Goal: Transaction & Acquisition: Register for event/course

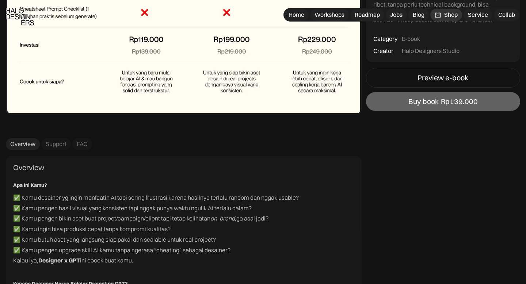
scroll to position [2945, 0]
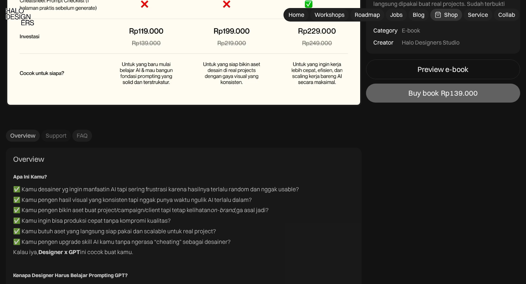
click at [88, 138] on link "FAQ" at bounding box center [82, 136] width 20 height 12
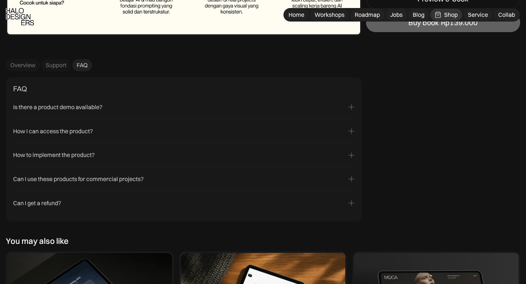
scroll to position [3022, 0]
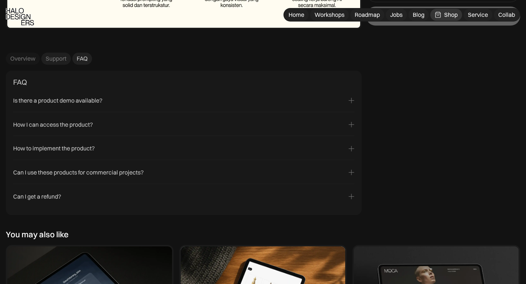
click at [58, 57] on div "Support" at bounding box center [56, 59] width 21 height 8
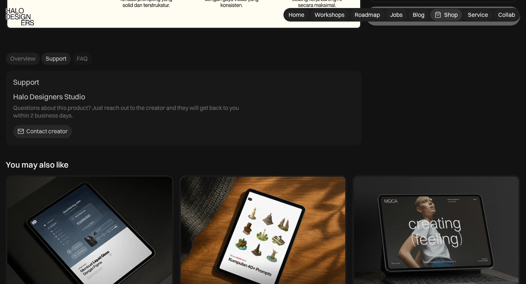
click at [30, 61] on div "Overview" at bounding box center [22, 59] width 25 height 8
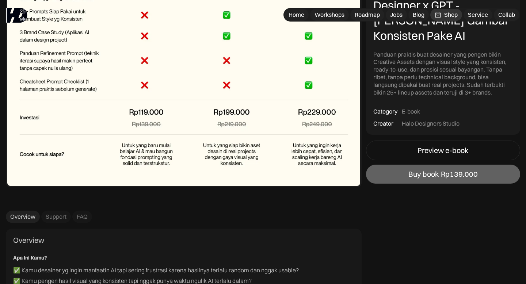
scroll to position [2858, 0]
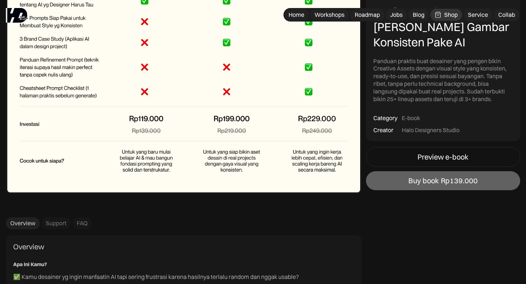
click at [247, 93] on img at bounding box center [184, 59] width 356 height 270
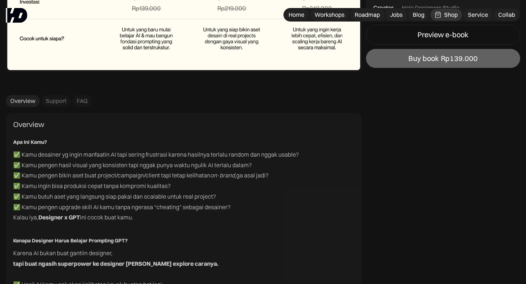
scroll to position [2951, 0]
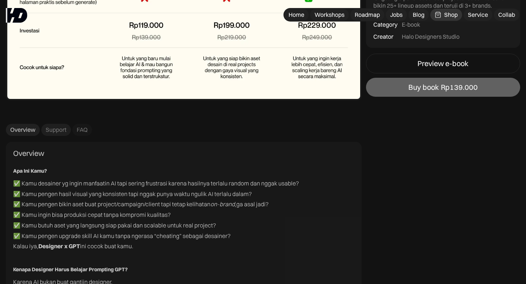
click at [63, 132] on div "Support" at bounding box center [56, 130] width 21 height 8
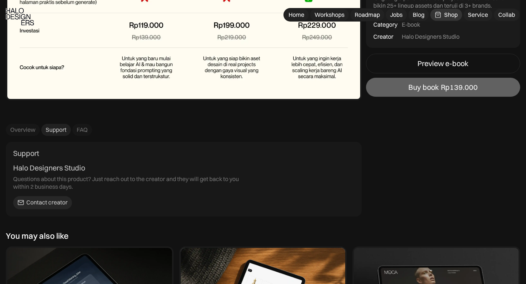
scroll to position [2980, 0]
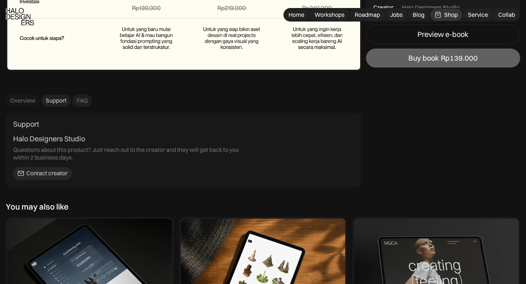
click at [77, 102] on div "FAQ" at bounding box center [82, 101] width 11 height 8
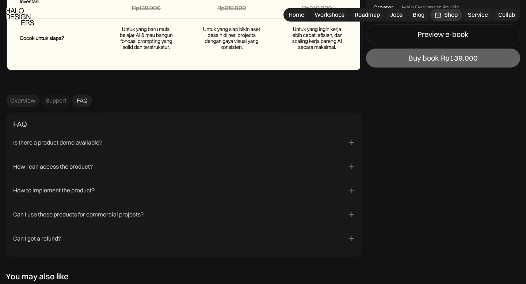
click at [31, 102] on div "Overview" at bounding box center [22, 101] width 25 height 8
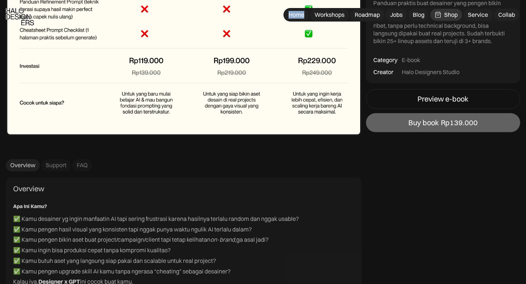
scroll to position [2916, 0]
click at [82, 166] on div "FAQ" at bounding box center [82, 165] width 11 height 8
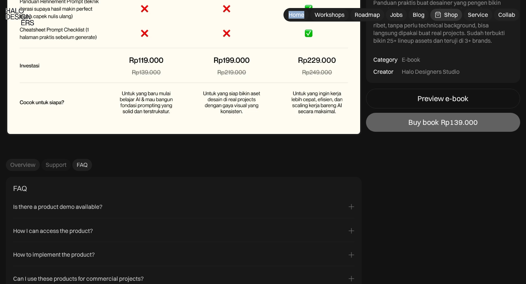
click at [28, 167] on div "Overview" at bounding box center [22, 165] width 25 height 8
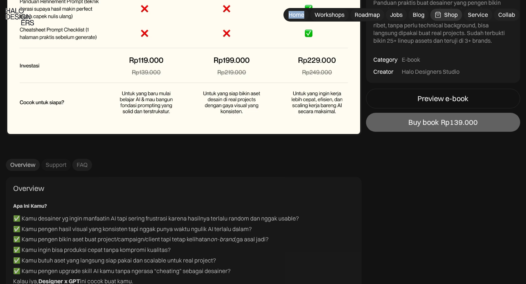
click at [81, 165] on div "FAQ" at bounding box center [82, 165] width 11 height 8
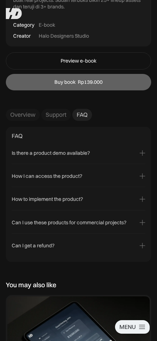
scroll to position [1555, 0]
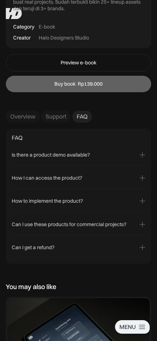
click at [23, 113] on div "Overview" at bounding box center [22, 117] width 25 height 8
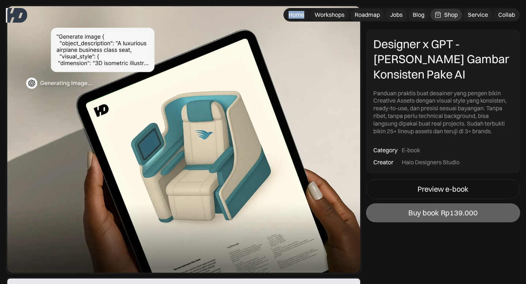
scroll to position [0, 0]
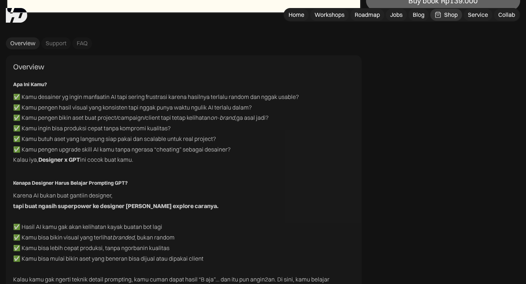
scroll to position [3026, 0]
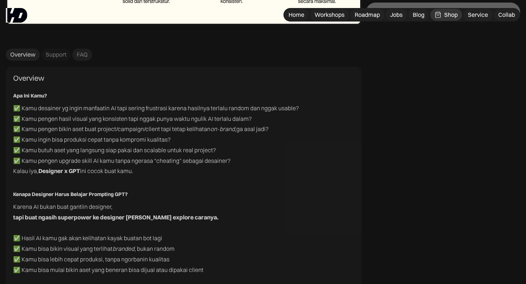
click at [79, 54] on div "FAQ" at bounding box center [82, 55] width 11 height 8
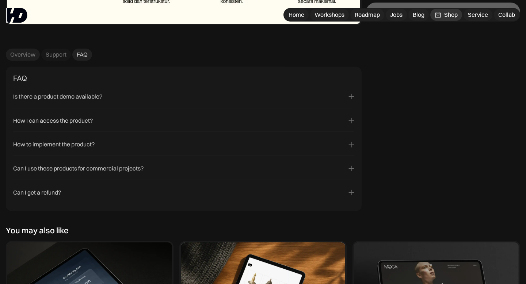
click at [23, 56] on div "Overview" at bounding box center [22, 55] width 25 height 8
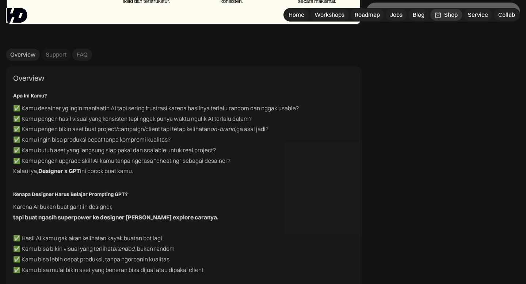
click at [86, 58] on div "FAQ" at bounding box center [82, 55] width 11 height 8
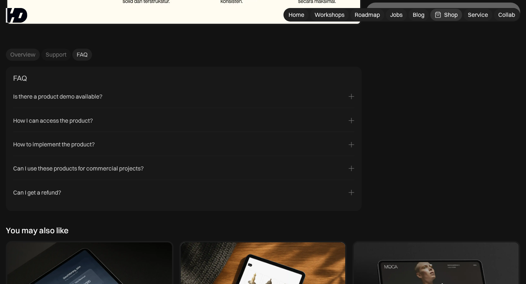
click at [23, 58] on div "Overview" at bounding box center [22, 55] width 25 height 8
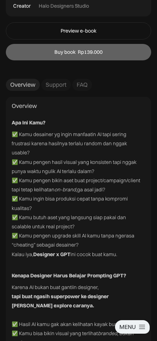
scroll to position [1616, 0]
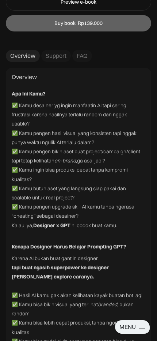
click at [80, 52] on div "FAQ" at bounding box center [82, 56] width 11 height 8
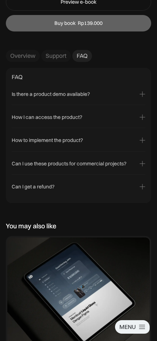
click at [17, 50] on link "Overview" at bounding box center [23, 56] width 34 height 12
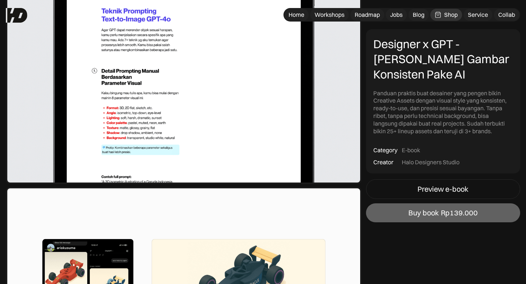
scroll to position [1721, 0]
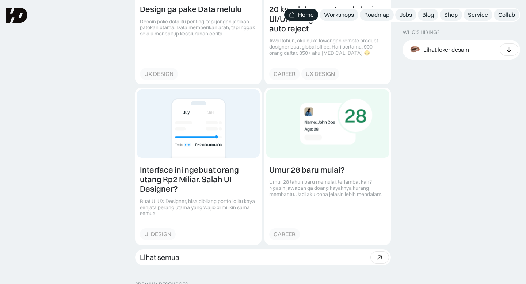
scroll to position [911, 0]
click at [334, 16] on div "Workshops" at bounding box center [339, 15] width 30 height 8
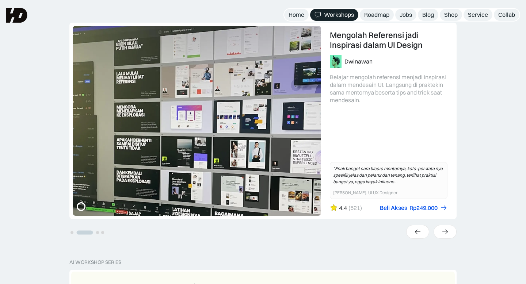
scroll to position [169, 0]
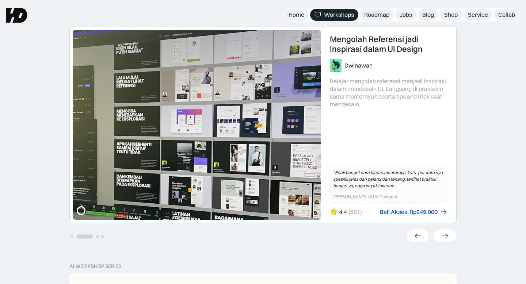
click at [298, 89] on link "2 of 4" at bounding box center [263, 125] width 387 height 196
click at [415, 211] on div "Rp249.000" at bounding box center [424, 212] width 28 height 8
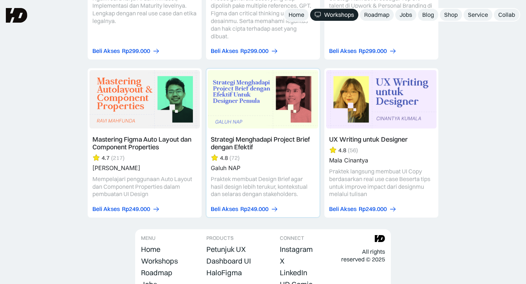
scroll to position [2272, 0]
